Goal: Information Seeking & Learning: Find specific fact

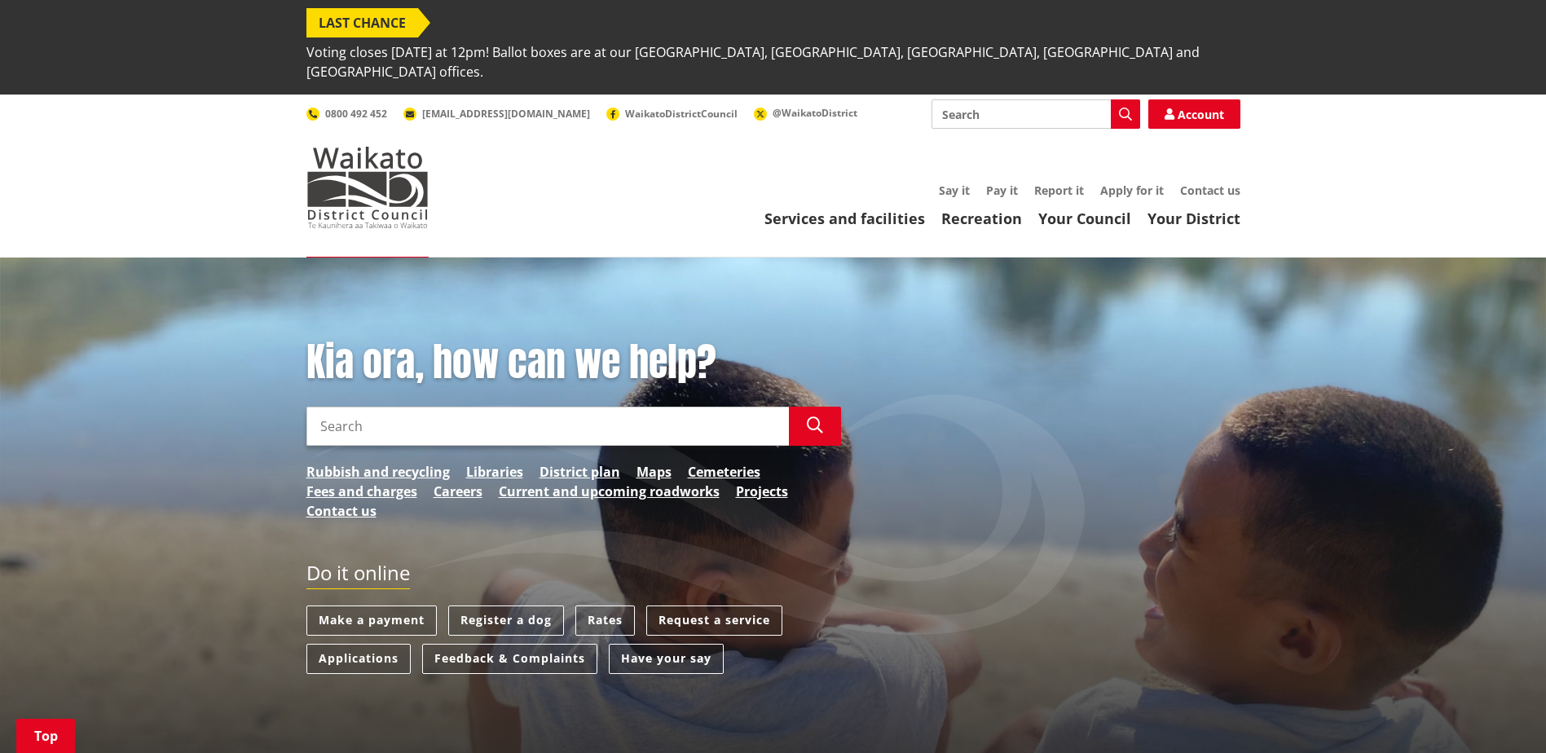
scroll to position [489, 0]
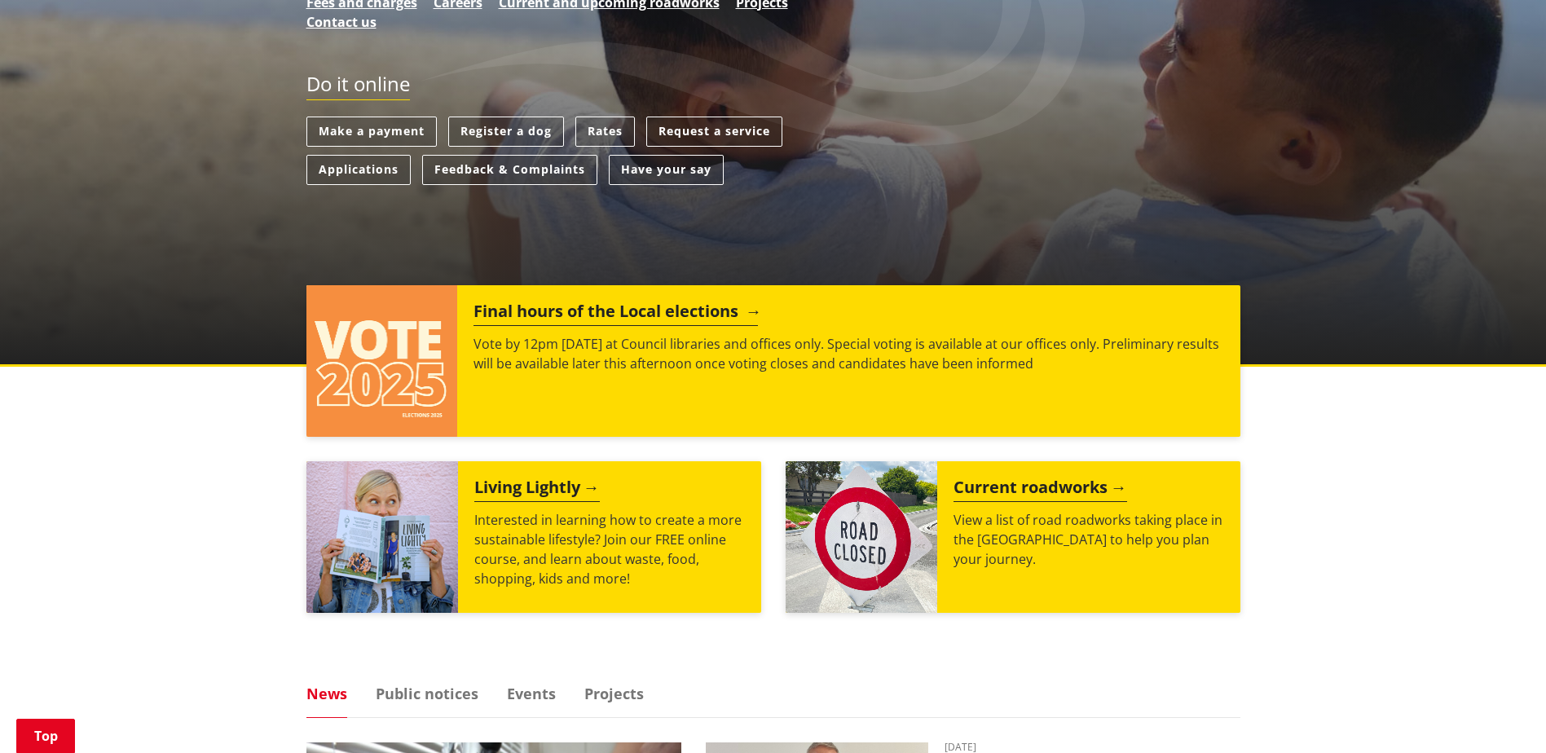
click at [445, 296] on img at bounding box center [383, 361] width 152 height 152
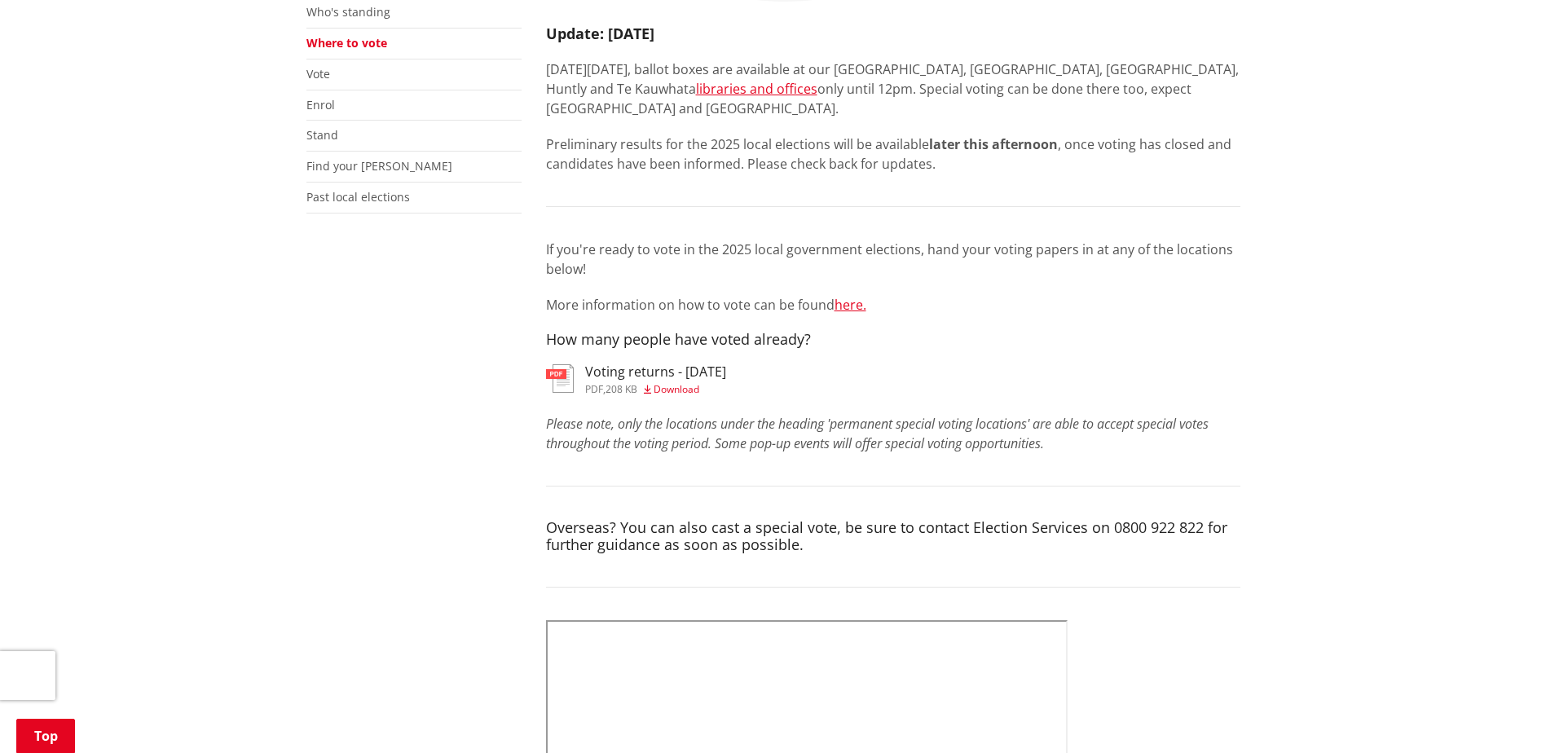
scroll to position [489, 0]
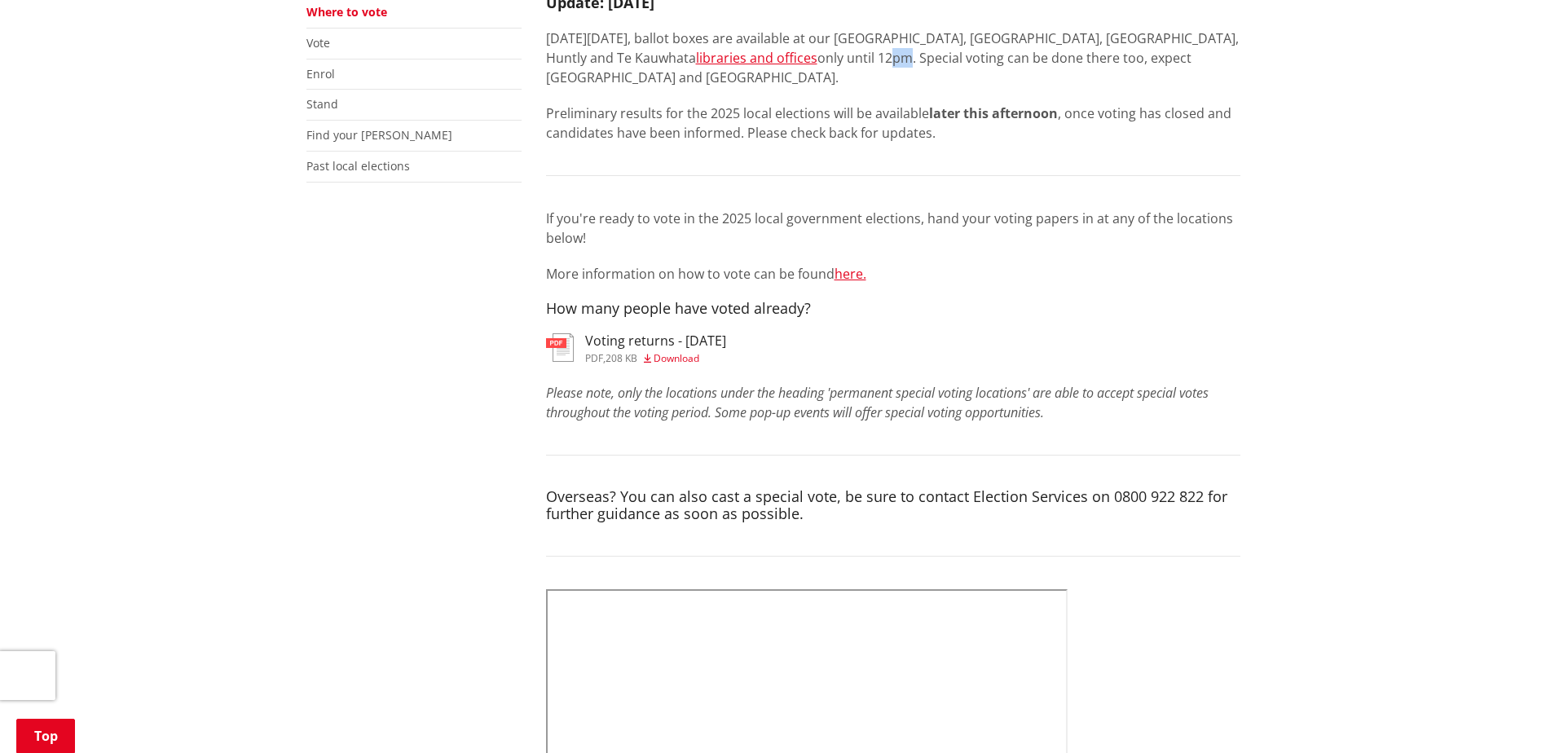
drag, startPoint x: 796, startPoint y: 90, endPoint x: 815, endPoint y: 94, distance: 19.2
click at [815, 87] on p "On Saturday 11 October, ballot boxes are available at our Tuakau, Ngaaruawaahia…" at bounding box center [893, 58] width 695 height 59
drag, startPoint x: 815, startPoint y: 94, endPoint x: 801, endPoint y: 179, distance: 85.9
click at [801, 179] on div "Update: Saturday 11 October On Saturday 11 October, ballot boxes are available …" at bounding box center [893, 135] width 695 height 363
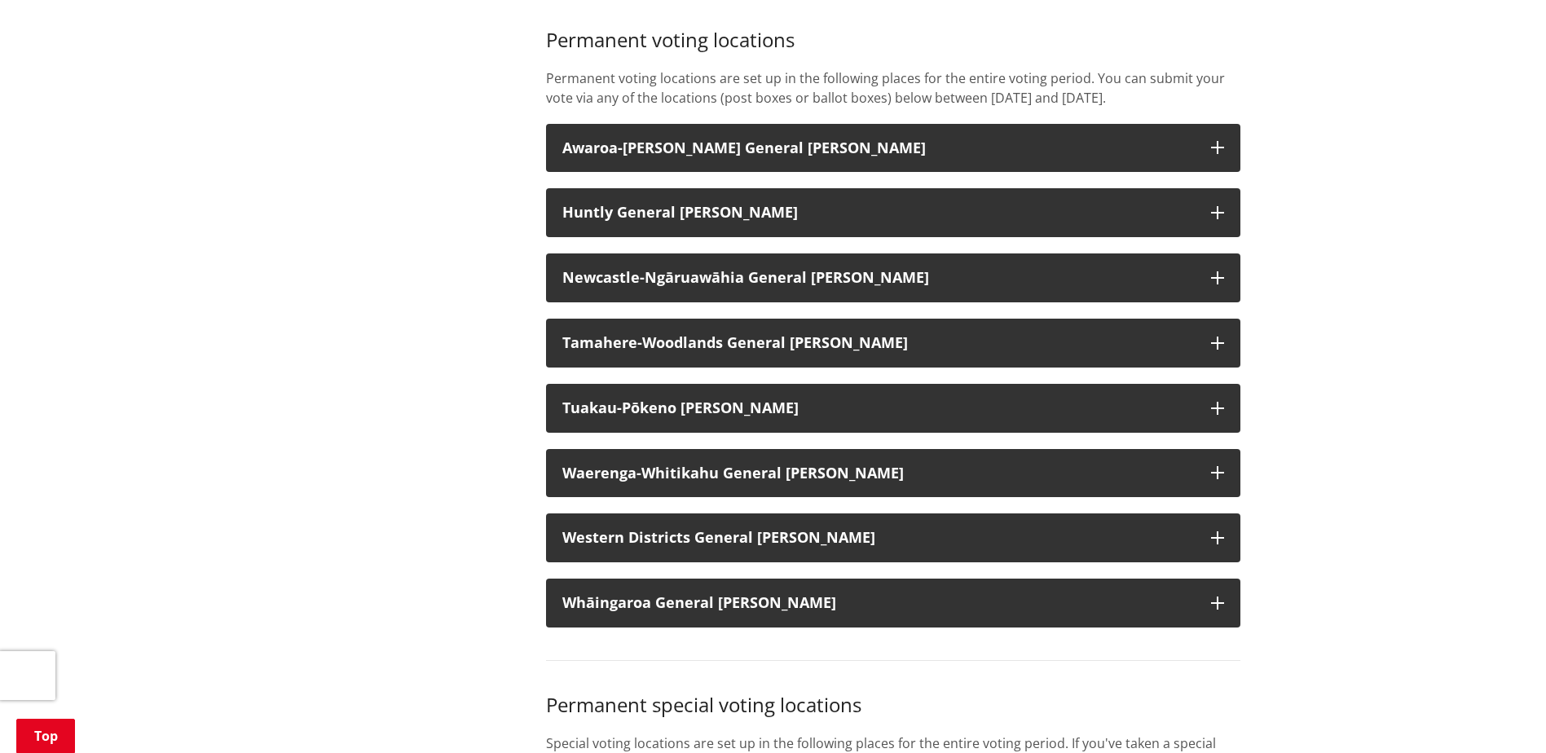
scroll to position [1549, 0]
